Goal: Navigation & Orientation: Go to known website

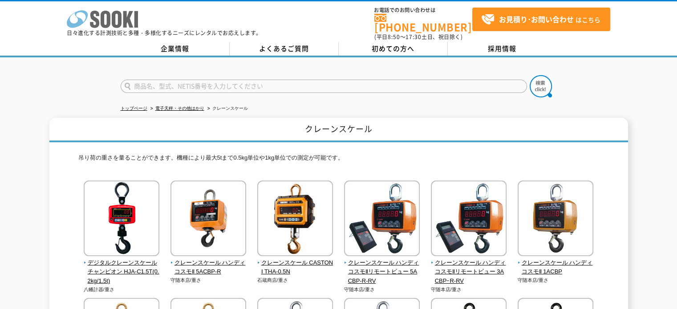
click at [134, 26] on icon "株式会社 ソーキ" at bounding box center [102, 19] width 71 height 18
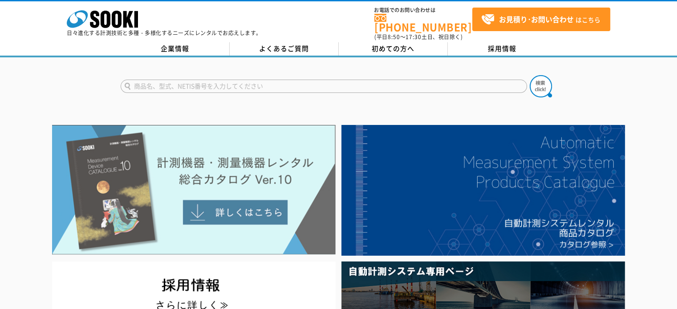
click at [233, 159] on img at bounding box center [194, 190] width 284 height 130
